Goal: Information Seeking & Learning: Learn about a topic

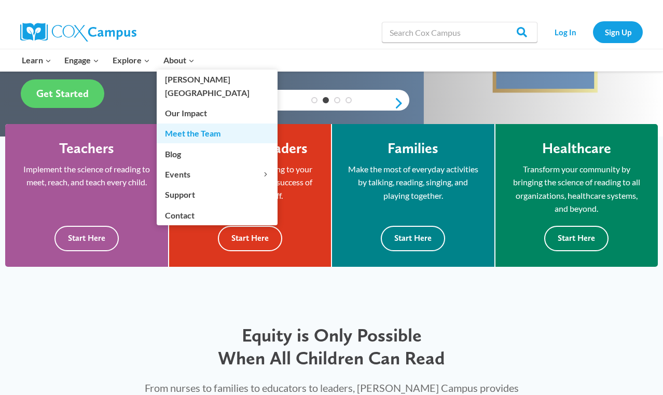
scroll to position [240, 0]
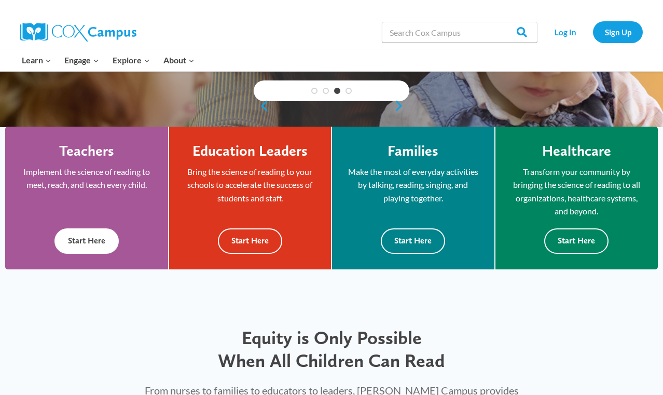
click at [100, 239] on button "Start Here" at bounding box center [86, 240] width 64 height 25
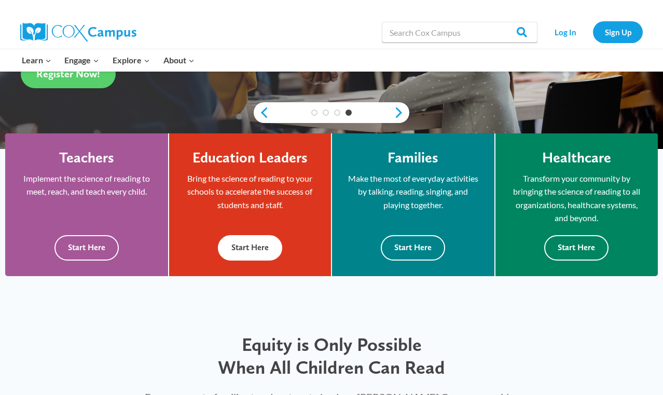
click at [247, 252] on button "Start Here" at bounding box center [250, 247] width 64 height 25
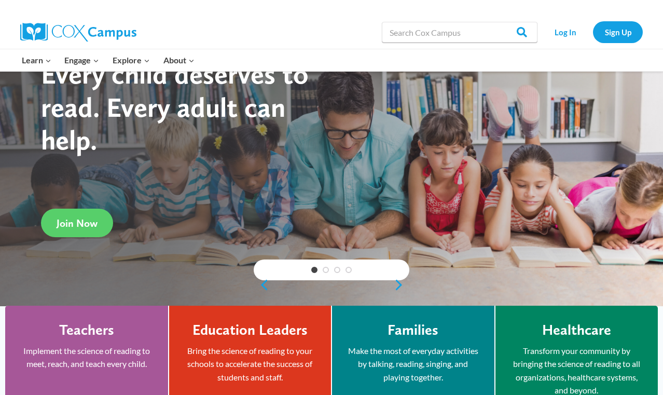
scroll to position [59, 0]
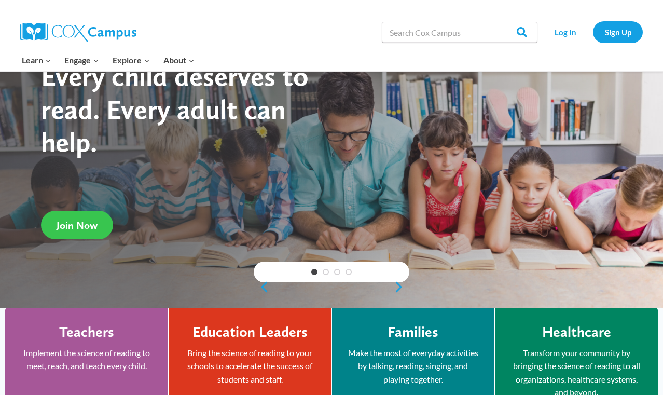
click at [88, 222] on span "Join Now" at bounding box center [77, 225] width 41 height 12
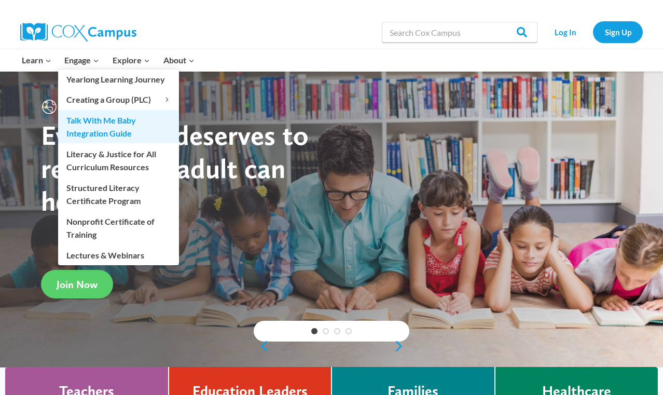
scroll to position [0, 0]
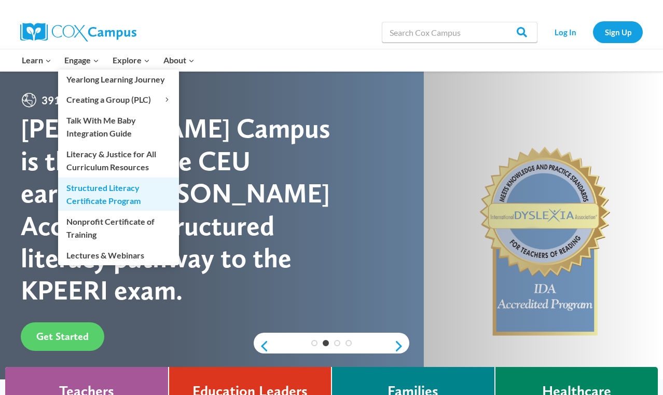
click at [124, 199] on link "Structured Literacy Certificate Program" at bounding box center [118, 193] width 121 height 33
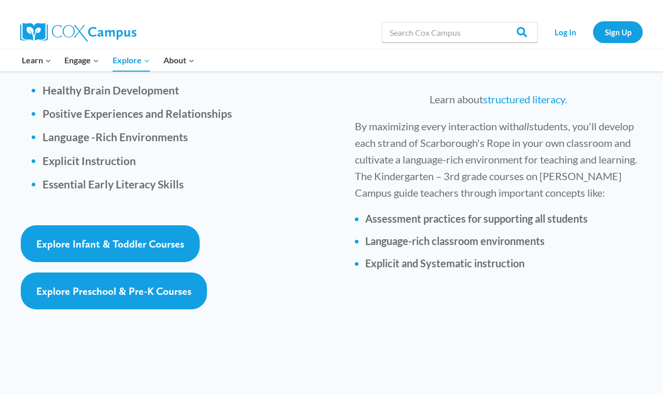
scroll to position [1564, 0]
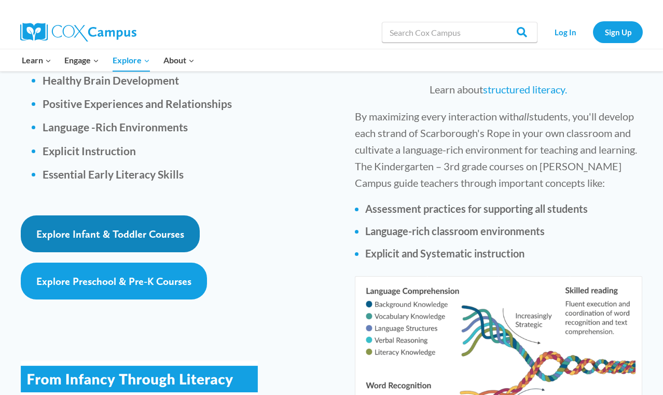
click at [176, 228] on span "Explore Infant & Toddler Courses" at bounding box center [110, 234] width 148 height 12
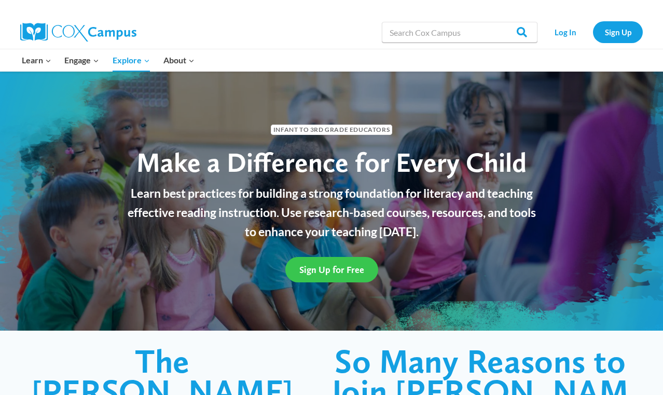
scroll to position [0, 0]
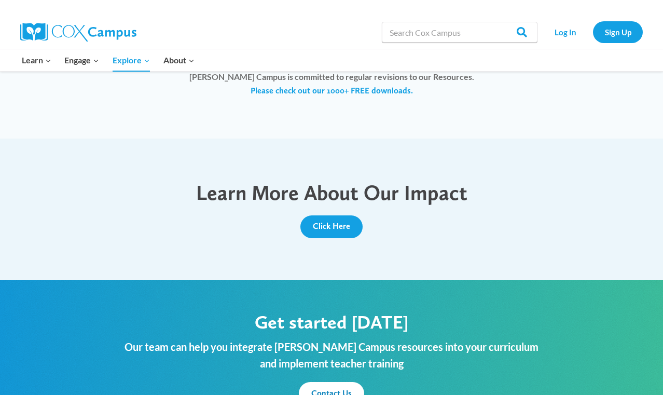
scroll to position [1042, 0]
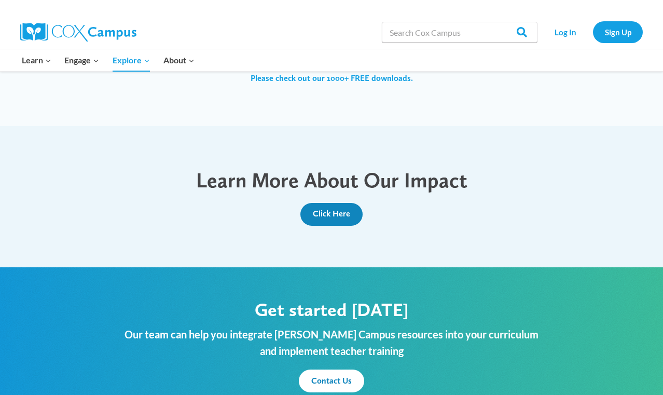
click at [316, 211] on span "Click Here" at bounding box center [331, 214] width 37 height 10
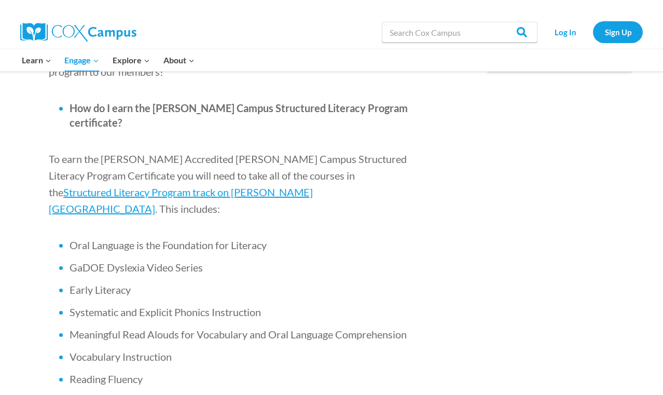
scroll to position [536, 0]
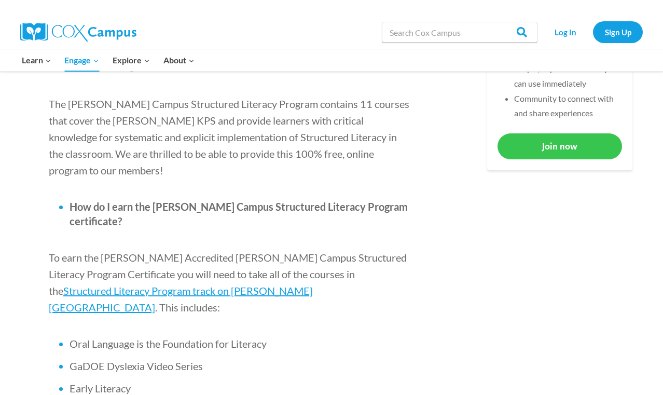
click at [538, 143] on link "Join now" at bounding box center [559, 145] width 124 height 25
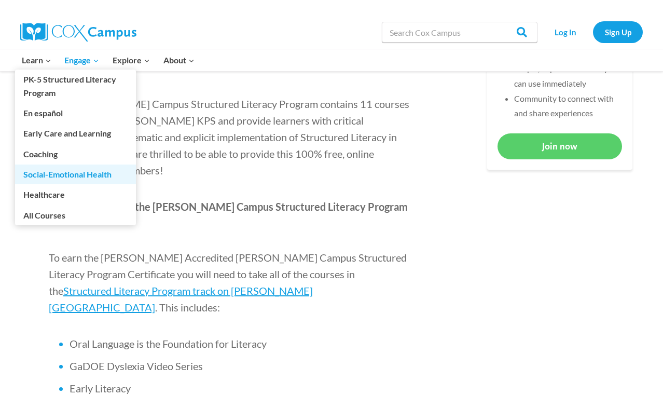
click at [58, 171] on link "Social-Emotional Health" at bounding box center [75, 174] width 121 height 20
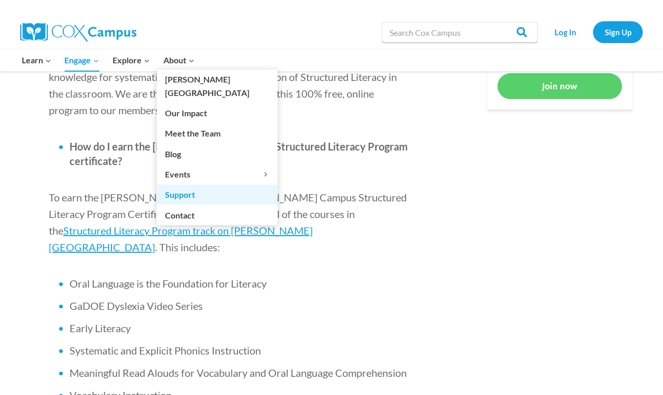
scroll to position [600, 0]
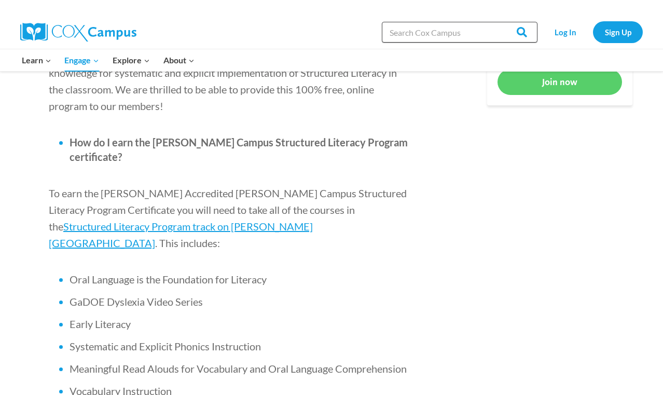
click at [403, 34] on input "Search in [URL][DOMAIN_NAME]" at bounding box center [460, 32] width 156 height 21
type input "courses certificate free"
click at [518, 32] on input "Search" at bounding box center [517, 32] width 40 height 21
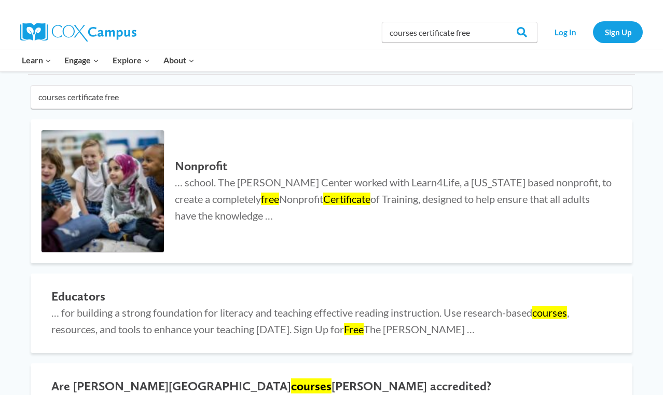
scroll to position [85, 0]
click at [124, 186] on img at bounding box center [102, 191] width 122 height 122
